Goal: Task Accomplishment & Management: Complete application form

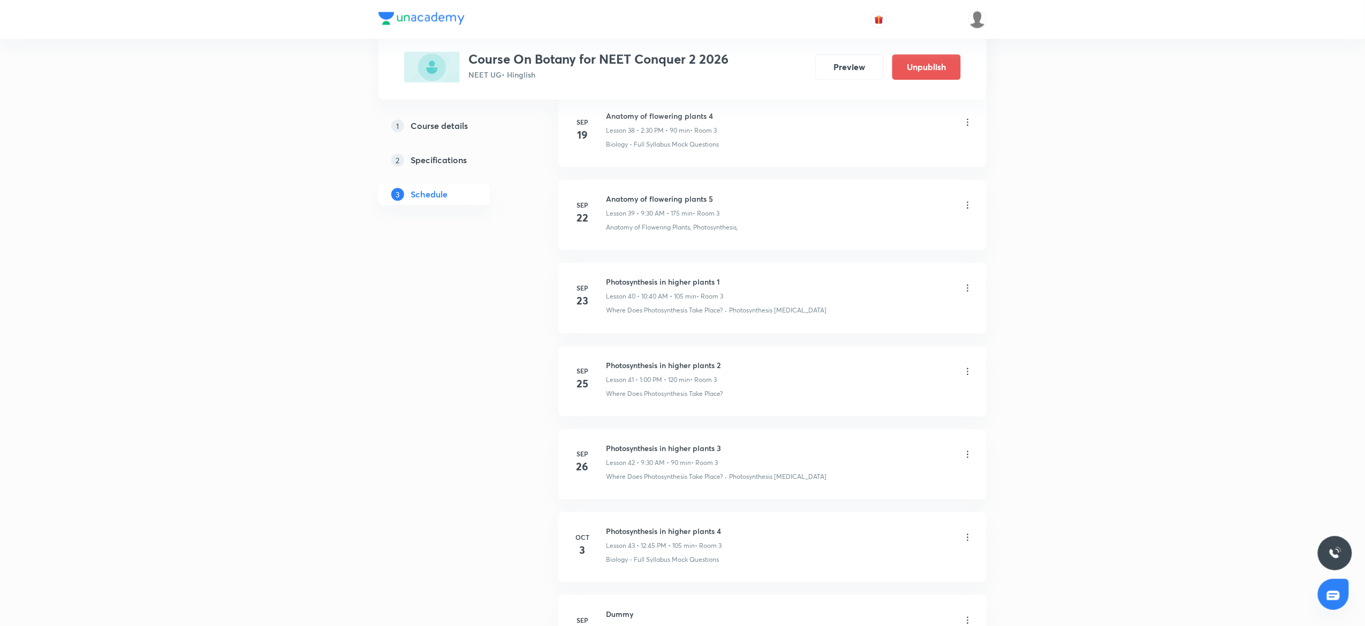
scroll to position [3406, 0]
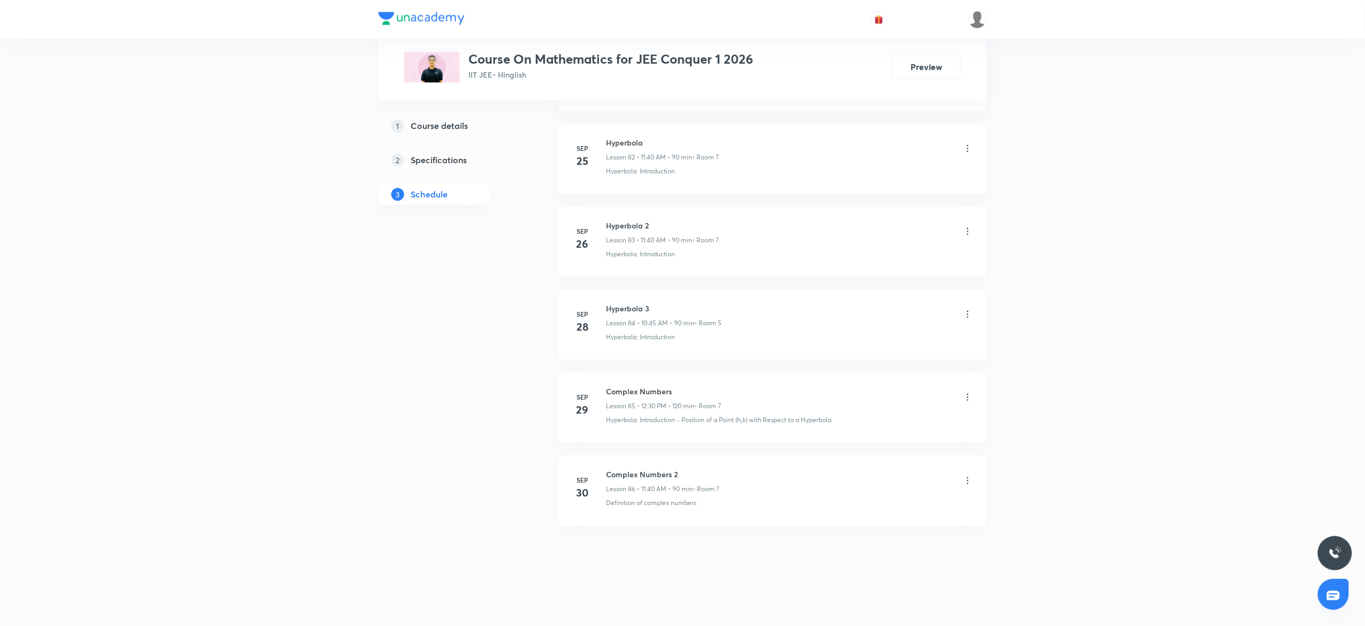
click at [658, 468] on li "[DATE] Complex Numbers 2 Lesson 86 • 11:40 AM • 90 min • Room 7 Definition of c…" at bounding box center [772, 490] width 428 height 70
click at [653, 477] on h6 "Complex Numbers 2" at bounding box center [662, 474] width 113 height 11
copy h6 "Complex Numbers 2"
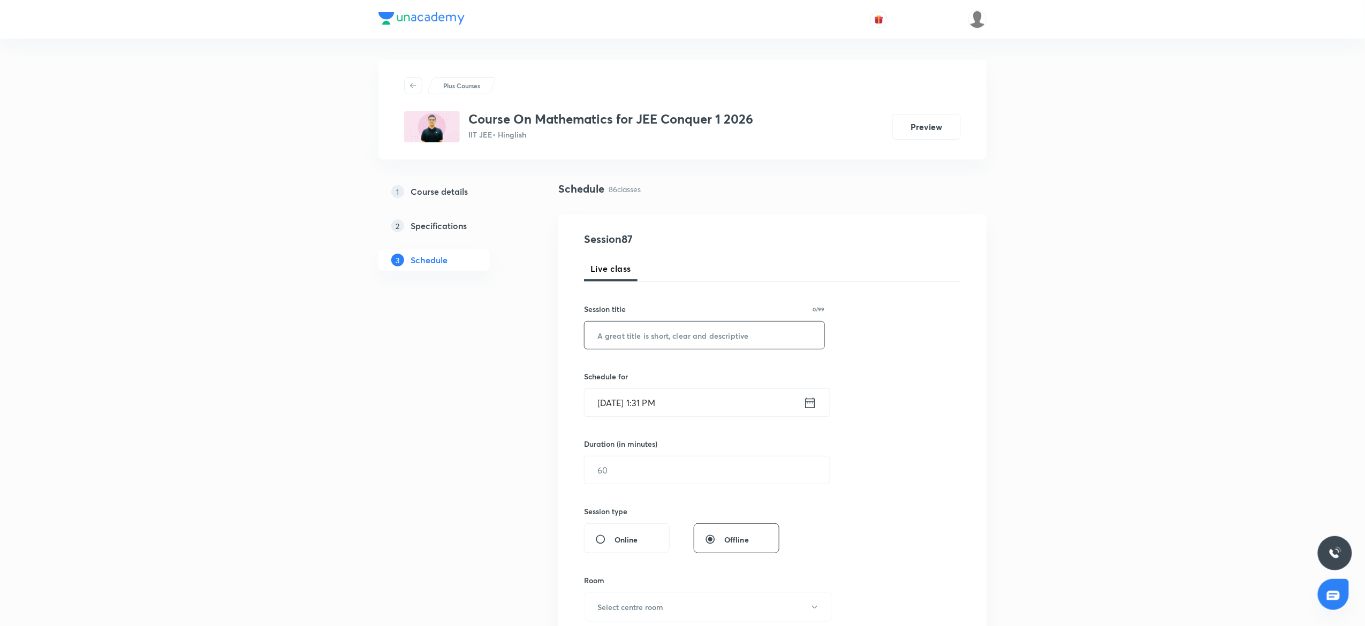
click at [680, 328] on input "text" at bounding box center [704, 335] width 240 height 27
paste input "Complex Numbers 2"
type input "Complex Numbers 3"
click at [670, 472] on input "text" at bounding box center [706, 470] width 245 height 27
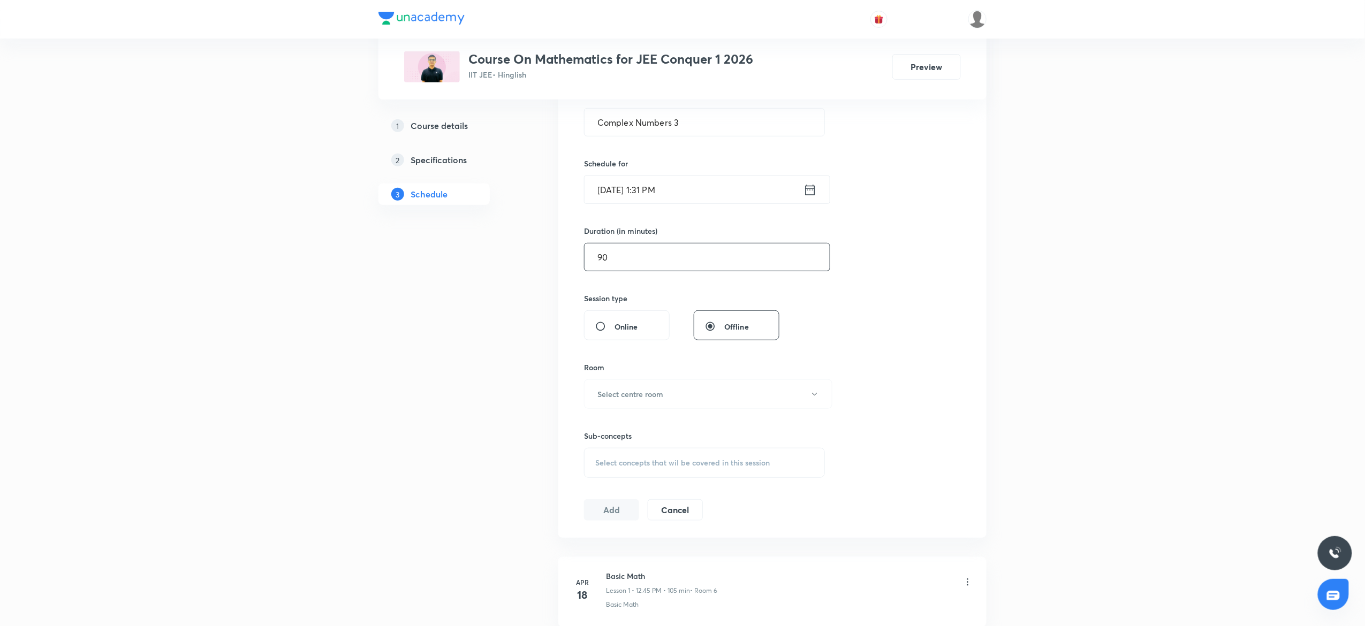
scroll to position [214, 0]
type input "90"
click at [681, 390] on button "Select centre room" at bounding box center [708, 392] width 248 height 29
click at [603, 545] on span "7" at bounding box center [703, 548] width 234 height 11
click at [634, 453] on div "Select concepts that wil be covered in this session" at bounding box center [704, 462] width 241 height 30
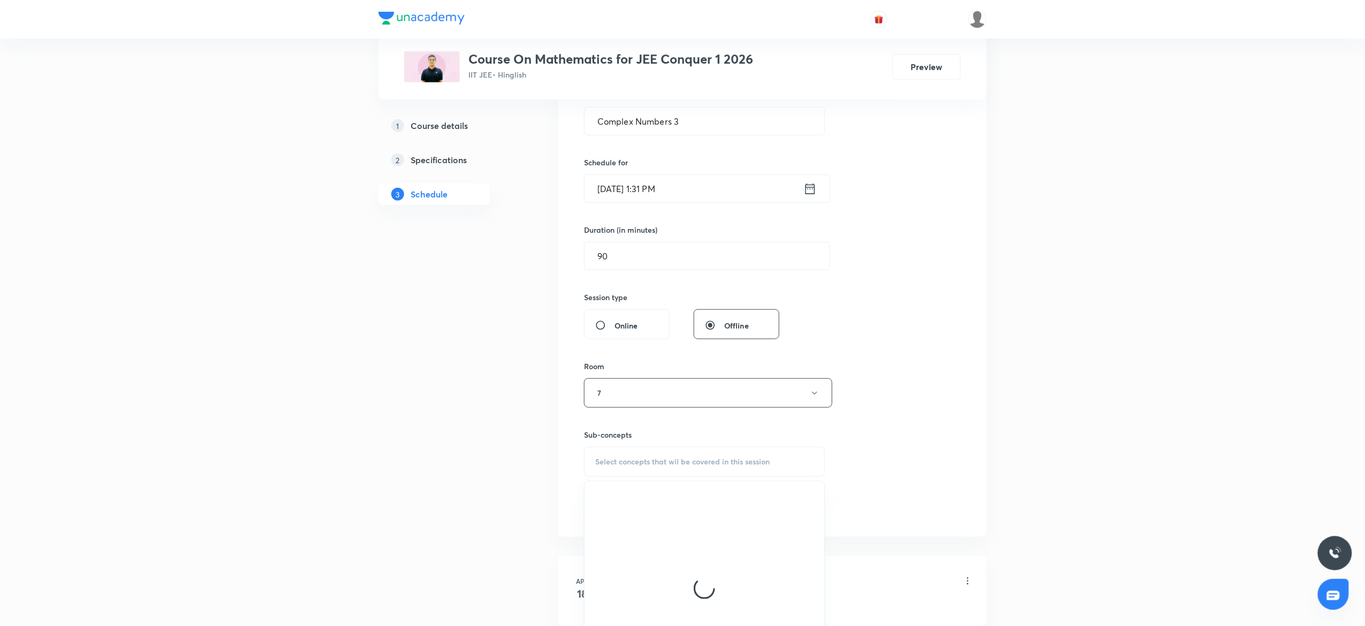
click at [697, 197] on input "[DATE] 1:31 PM" at bounding box center [693, 188] width 219 height 27
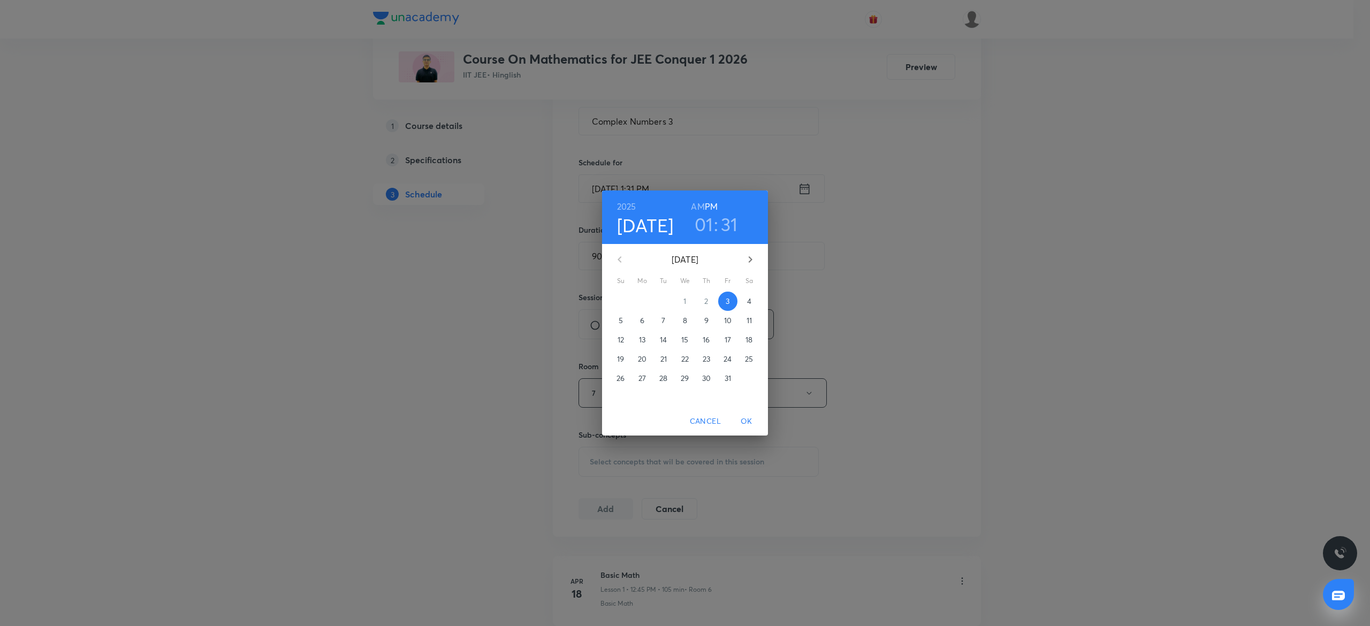
click at [738, 224] on div "01 : 31" at bounding box center [716, 224] width 74 height 22
click at [725, 223] on h3 "31" at bounding box center [729, 224] width 17 height 22
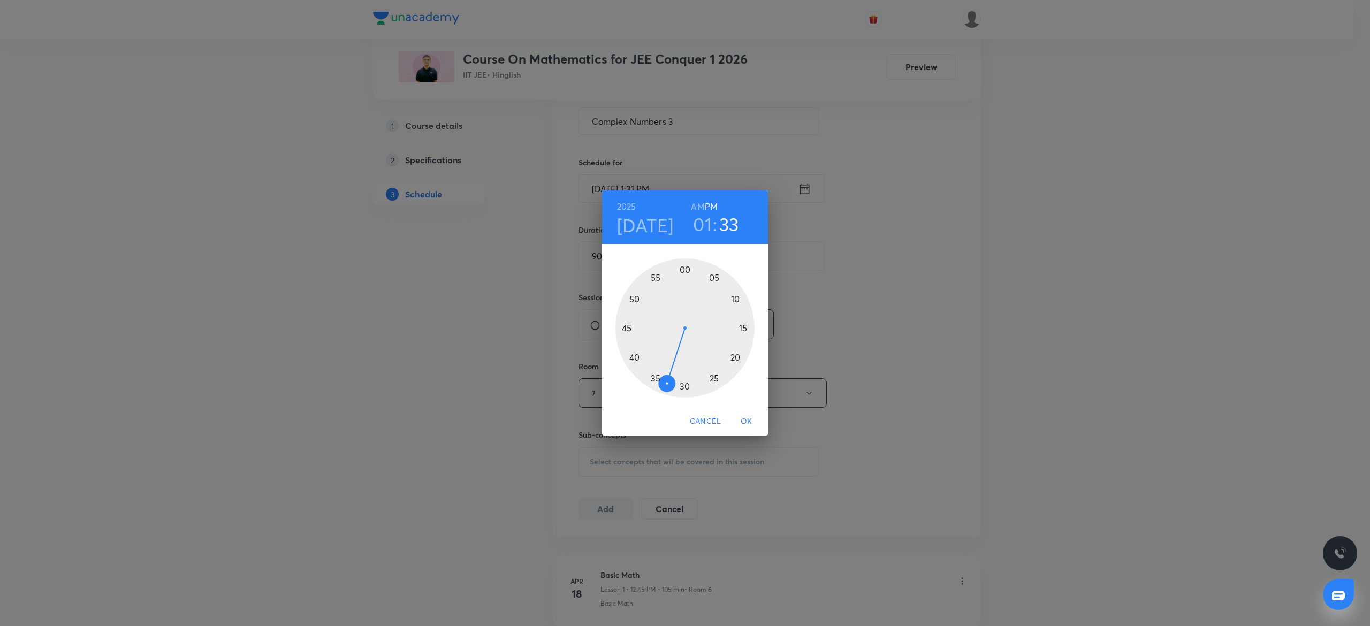
click at [666, 387] on div at bounding box center [684, 328] width 139 height 139
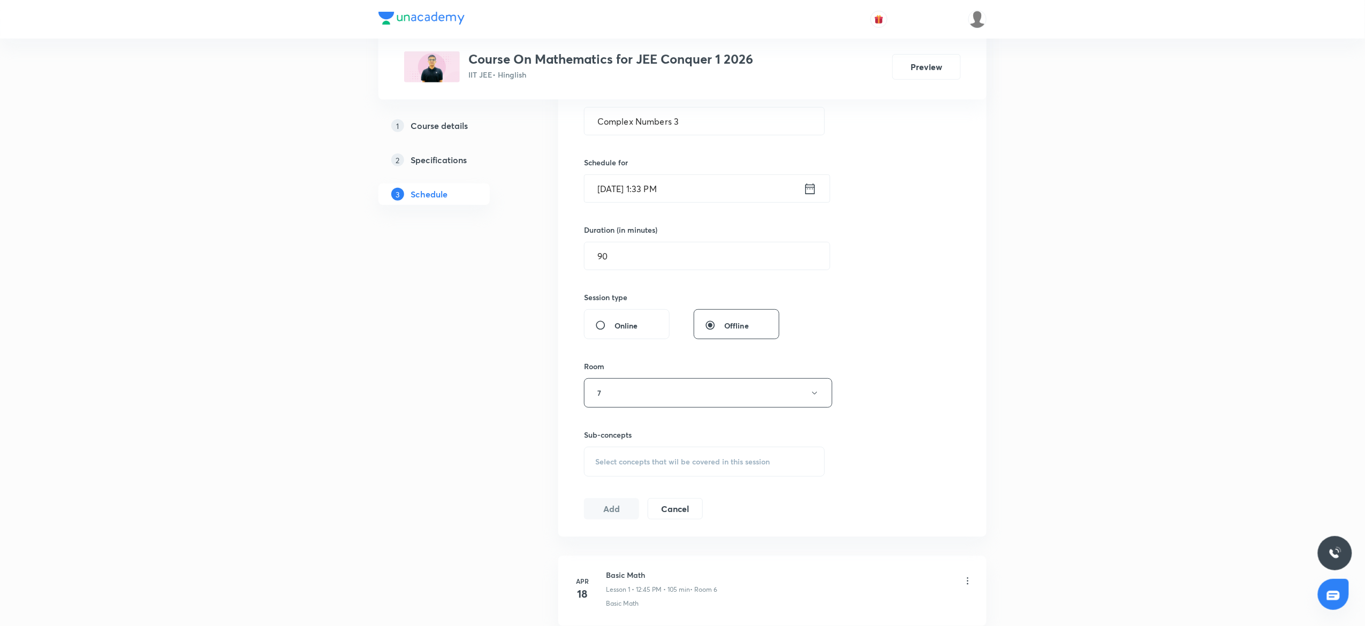
click at [677, 472] on div "Select concepts that wil be covered in this session" at bounding box center [704, 462] width 241 height 30
click at [647, 547] on p "Maths Mock Questions" at bounding box center [647, 545] width 78 height 11
checkbox input "true"
click at [979, 356] on div "Session 87 Live class Session title 17/99 Complex Numbers 3 ​ Schedule for [DAT…" at bounding box center [772, 274] width 428 height 549
click at [764, 203] on div "[DATE] 1:33 PM ​" at bounding box center [707, 188] width 246 height 28
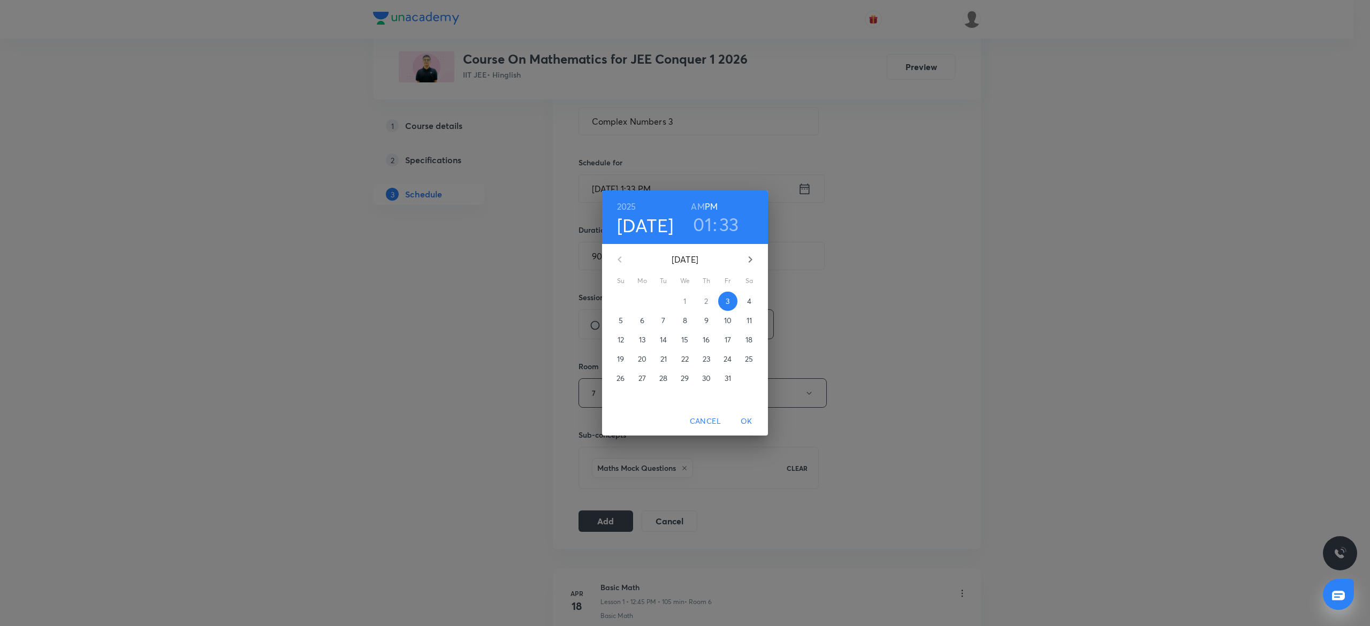
click at [731, 221] on h3 "33" at bounding box center [729, 224] width 20 height 22
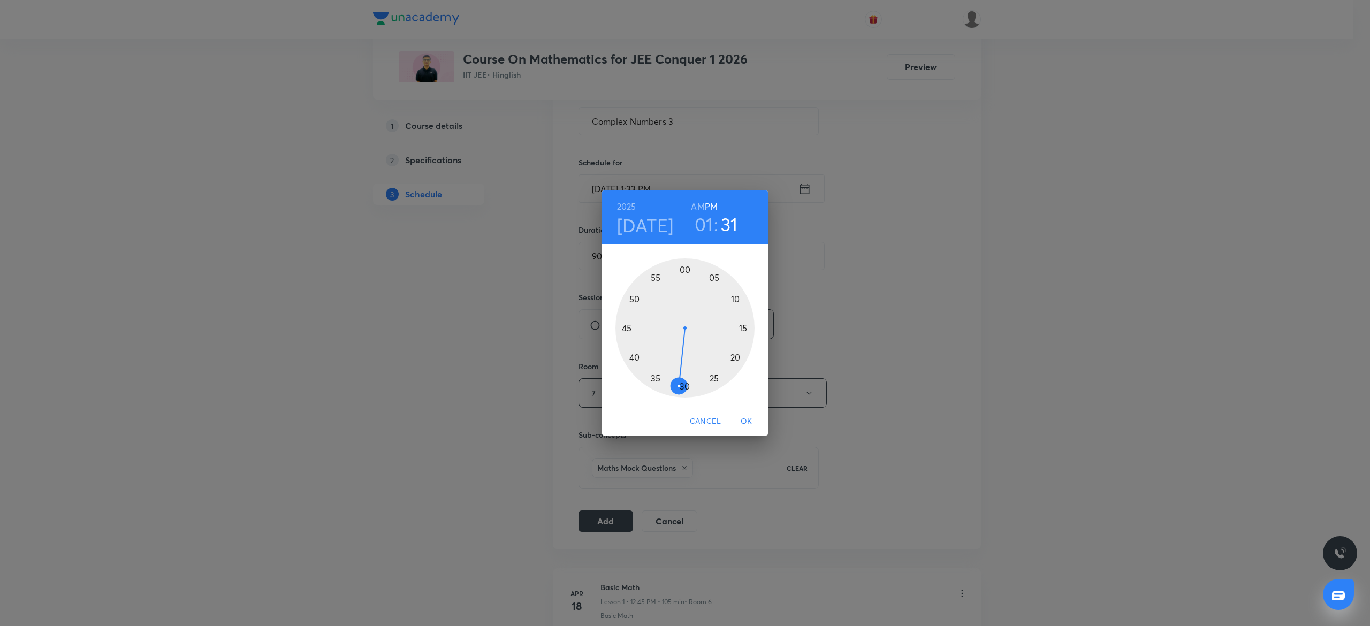
drag, startPoint x: 666, startPoint y: 383, endPoint x: 676, endPoint y: 385, distance: 10.9
click at [676, 385] on div at bounding box center [684, 328] width 139 height 139
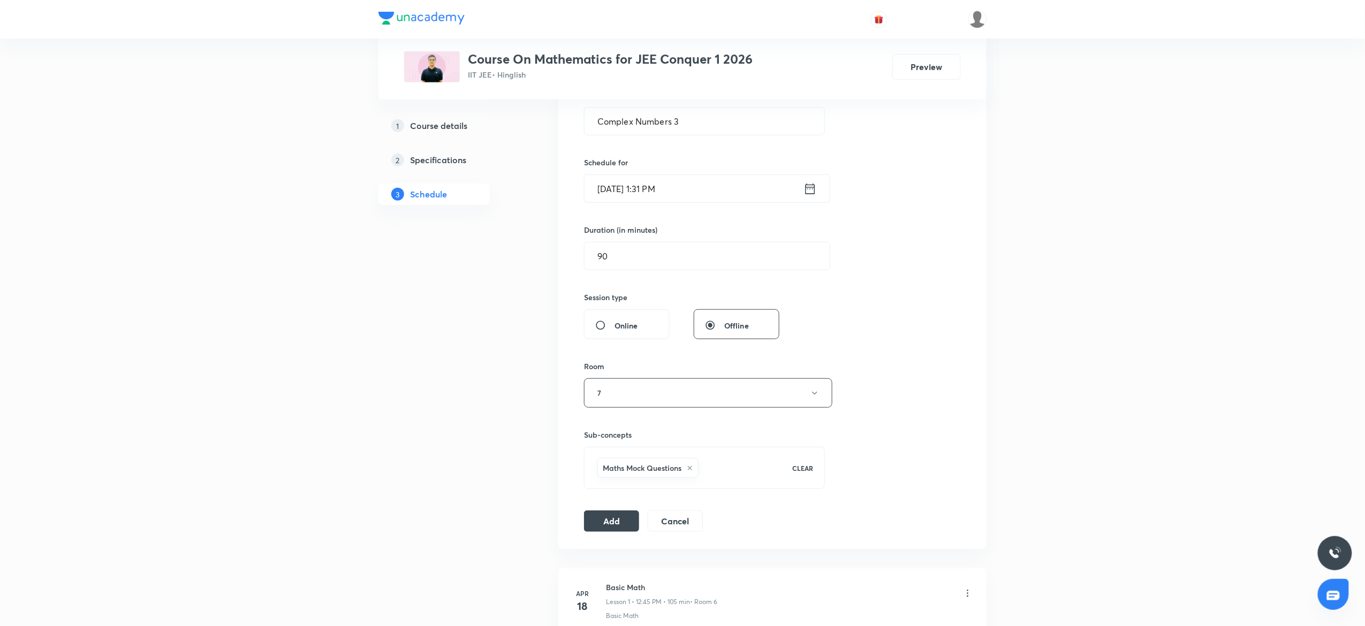
click at [621, 503] on div "Session 87 Live class Session title 17/99 Complex Numbers 3 ​ Schedule for [DAT…" at bounding box center [772, 274] width 377 height 515
click at [626, 520] on button "Add" at bounding box center [611, 520] width 55 height 21
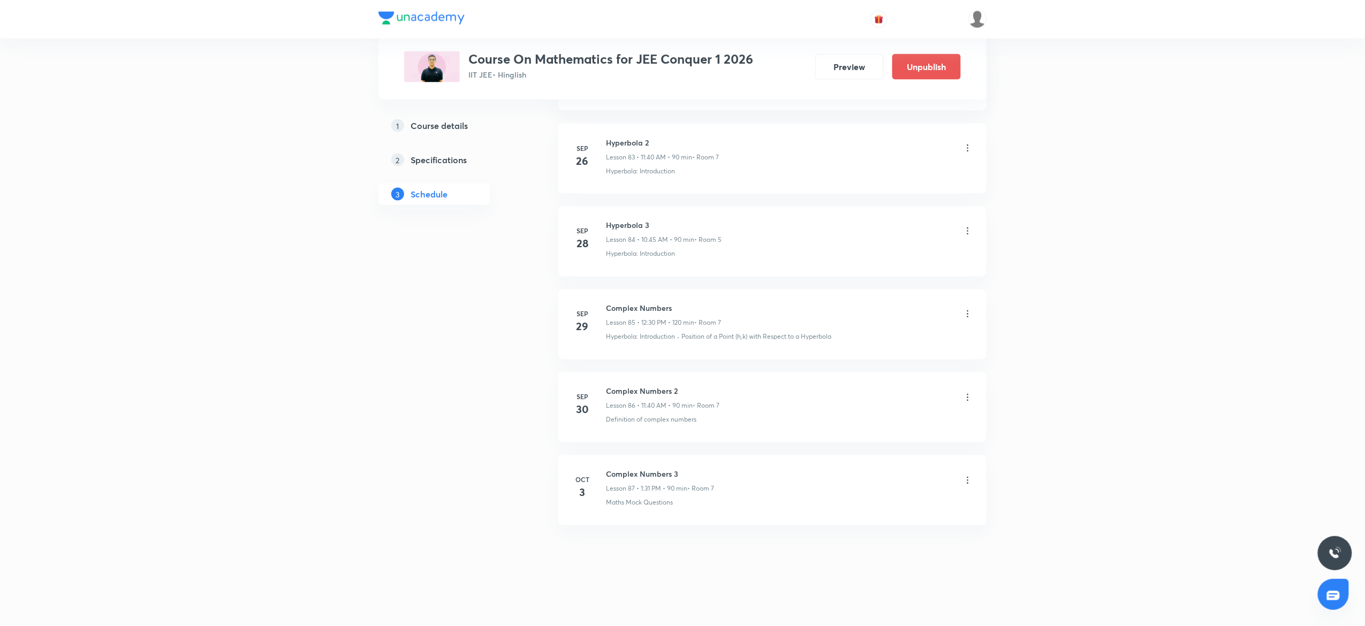
scroll to position [6989, 0]
click at [581, 244] on h4 "28" at bounding box center [582, 244] width 21 height 16
